Goal: Task Accomplishment & Management: Manage account settings

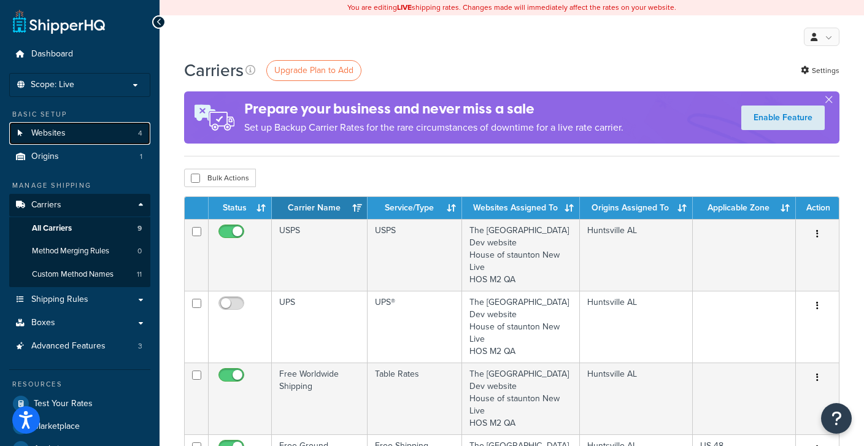
click at [55, 132] on span "Websites" at bounding box center [48, 133] width 34 height 10
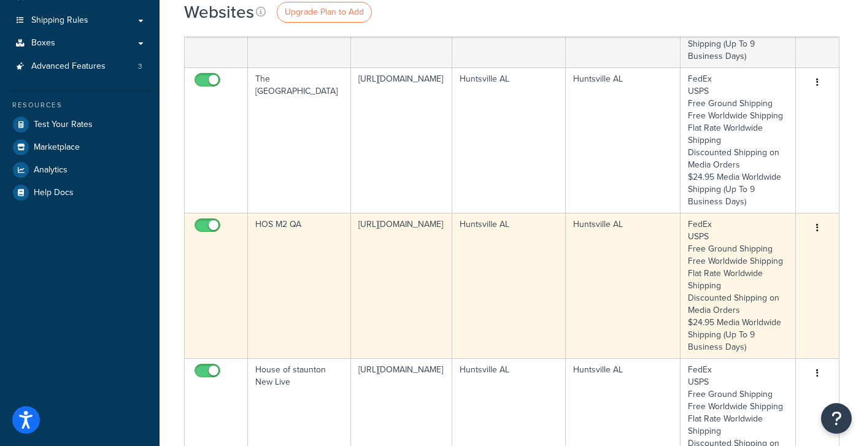
scroll to position [207, 0]
click at [285, 146] on td "The [GEOGRAPHIC_DATA]" at bounding box center [299, 140] width 103 height 145
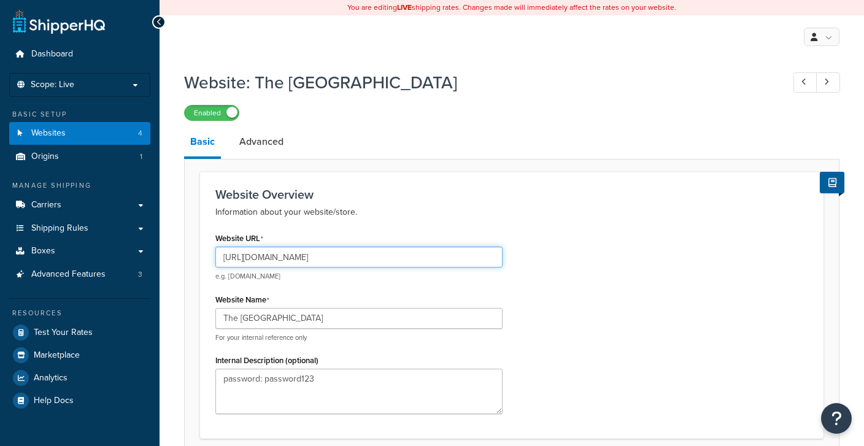
click at [271, 253] on input "[URL][DOMAIN_NAME]" at bounding box center [358, 257] width 287 height 21
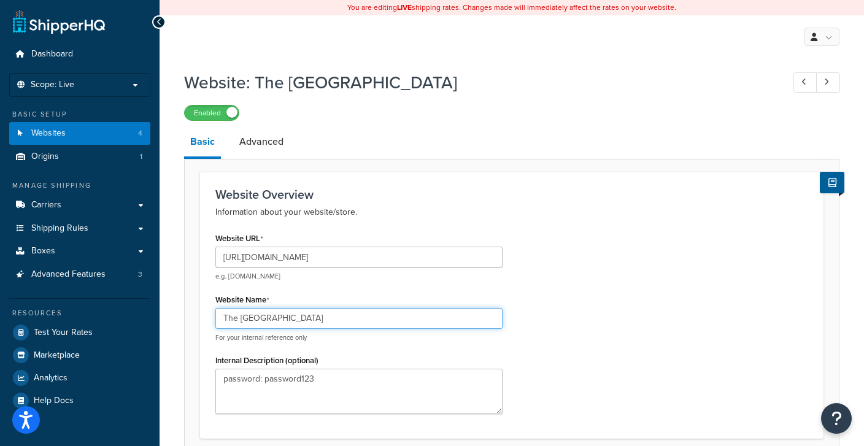
click at [298, 315] on input "The [GEOGRAPHIC_DATA]" at bounding box center [358, 318] width 287 height 21
